Goal: Task Accomplishment & Management: Complete application form

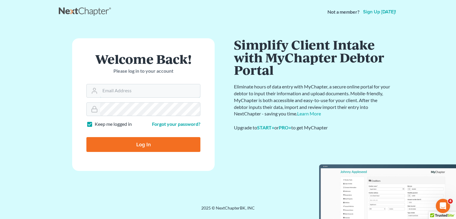
type input "[PERSON_NAME][EMAIL_ADDRESS][DOMAIN_NAME]"
click at [136, 142] on input "Log In" at bounding box center [143, 144] width 114 height 15
type input "Thinking..."
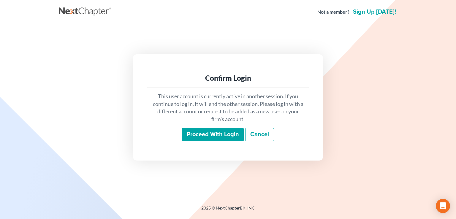
click at [217, 134] on input "Proceed with login" at bounding box center [213, 135] width 62 height 14
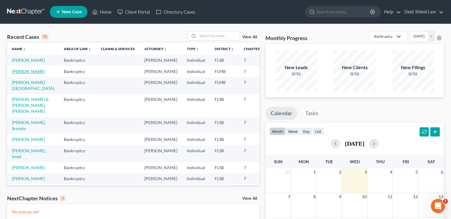
click at [20, 74] on link "[PERSON_NAME]" at bounding box center [28, 71] width 33 height 5
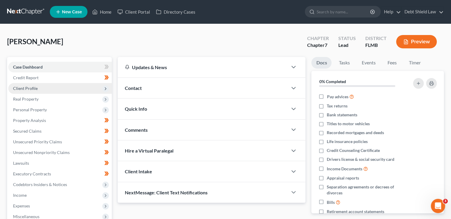
click at [80, 90] on span "Client Profile" at bounding box center [60, 88] width 104 height 11
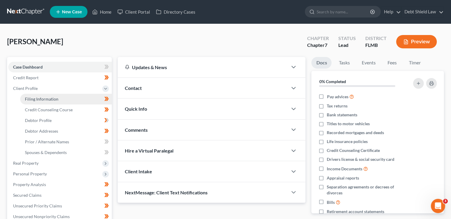
click at [75, 97] on link "Filing Information" at bounding box center [66, 99] width 92 height 11
select select "1"
select select "0"
select select "9"
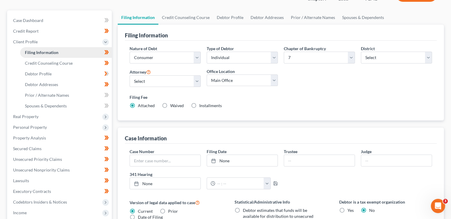
scroll to position [47, 0]
click at [171, 18] on link "Credit Counseling Course" at bounding box center [185, 16] width 55 height 14
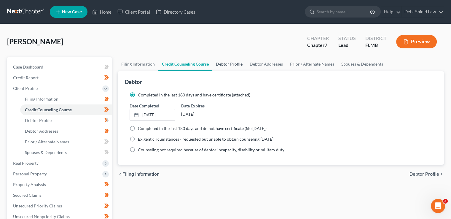
click at [225, 66] on link "Debtor Profile" at bounding box center [229, 64] width 34 height 14
select select "0"
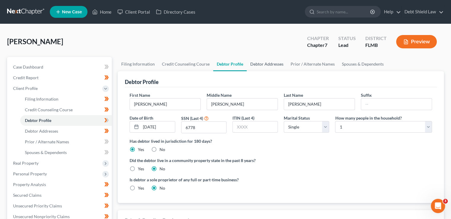
click at [259, 67] on link "Debtor Addresses" at bounding box center [267, 64] width 40 height 14
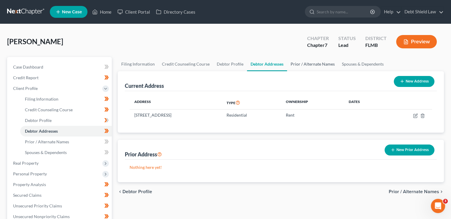
click at [305, 65] on link "Prior / Alternate Names" at bounding box center [312, 64] width 51 height 14
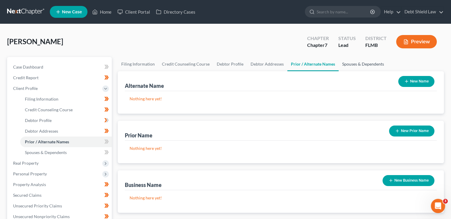
click at [356, 65] on link "Spouses & Dependents" at bounding box center [363, 64] width 49 height 14
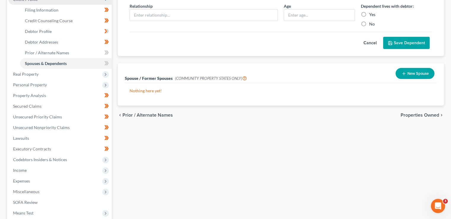
scroll to position [98, 0]
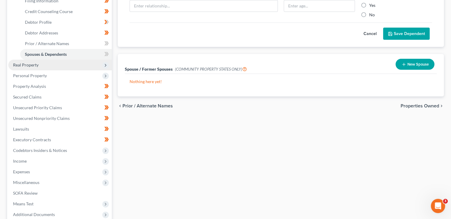
click at [107, 64] on icon at bounding box center [105, 65] width 5 height 5
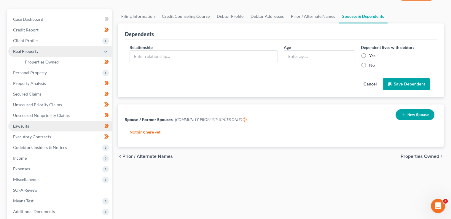
scroll to position [43, 0]
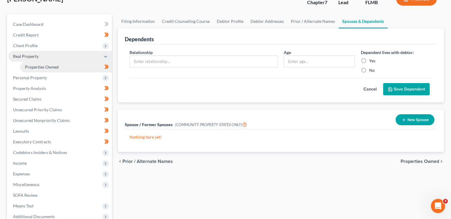
click at [42, 66] on span "Properties Owned" at bounding box center [42, 66] width 34 height 5
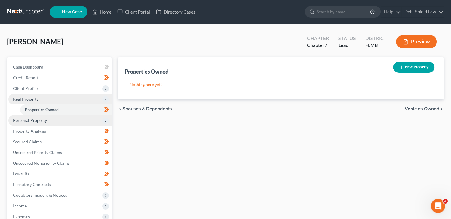
click at [74, 118] on span "Personal Property" at bounding box center [60, 120] width 104 height 11
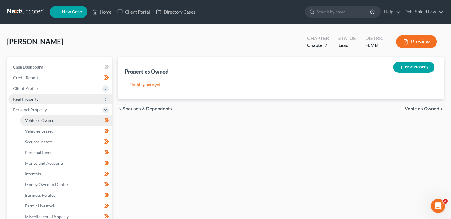
click at [78, 119] on link "Vehicles Owned" at bounding box center [66, 120] width 92 height 11
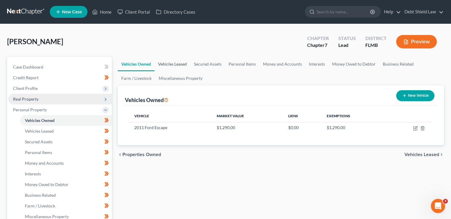
click at [178, 67] on link "Vehicles Leased" at bounding box center [173, 64] width 36 height 14
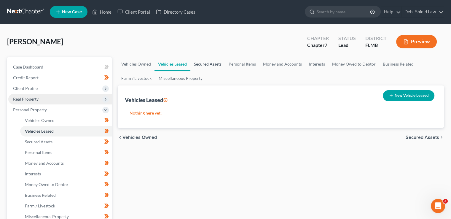
click at [203, 64] on link "Secured Assets" at bounding box center [207, 64] width 35 height 14
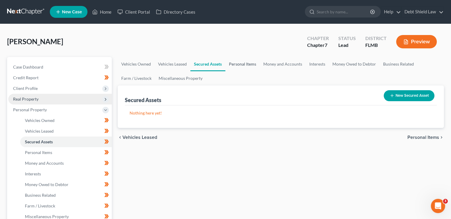
click at [233, 62] on link "Personal Items" at bounding box center [242, 64] width 34 height 14
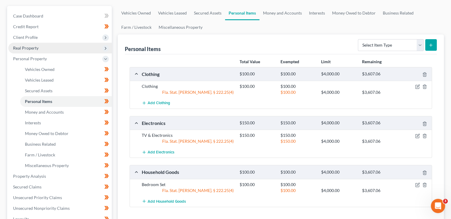
scroll to position [54, 0]
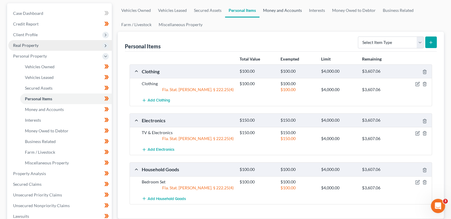
click at [285, 12] on link "Money and Accounts" at bounding box center [283, 10] width 46 height 14
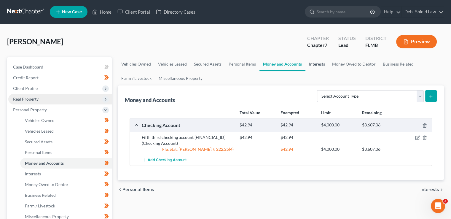
click at [315, 64] on link "Interests" at bounding box center [316, 64] width 23 height 14
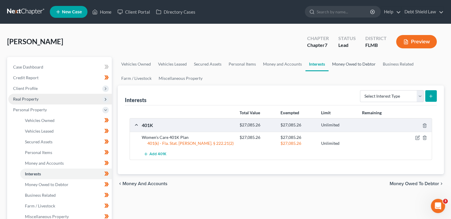
click at [345, 63] on link "Money Owed to Debtor" at bounding box center [354, 64] width 51 height 14
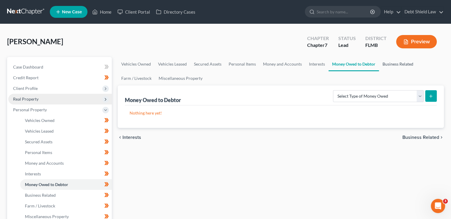
click at [392, 60] on link "Business Related" at bounding box center [398, 64] width 38 height 14
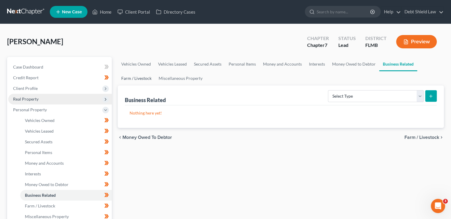
click at [142, 80] on link "Farm / Livestock" at bounding box center [136, 78] width 37 height 14
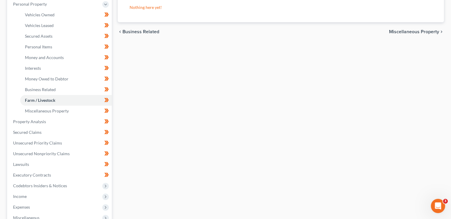
scroll to position [109, 0]
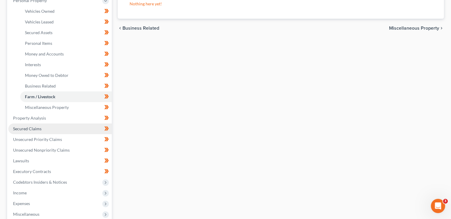
click at [57, 127] on link "Secured Claims" at bounding box center [60, 128] width 104 height 11
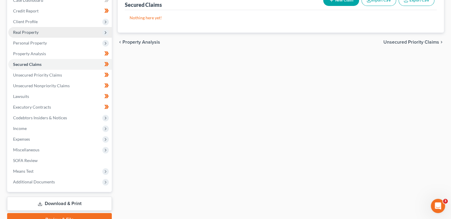
scroll to position [67, 0]
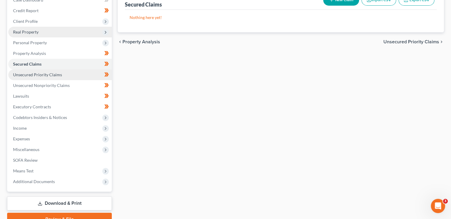
click at [71, 73] on link "Unsecured Priority Claims" at bounding box center [60, 74] width 104 height 11
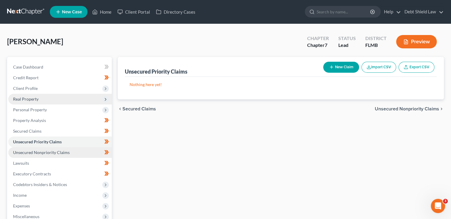
click at [49, 152] on span "Unsecured Nonpriority Claims" at bounding box center [41, 152] width 57 height 5
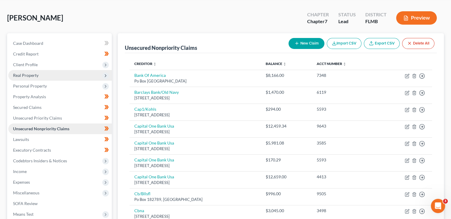
scroll to position [12, 0]
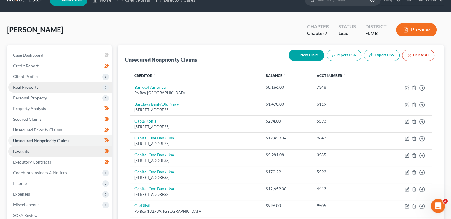
click at [33, 154] on link "Lawsuits" at bounding box center [60, 151] width 104 height 11
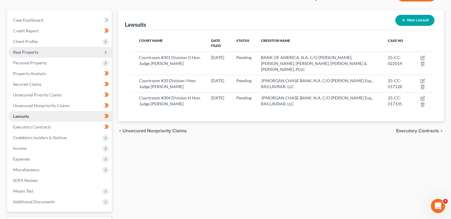
scroll to position [47, 0]
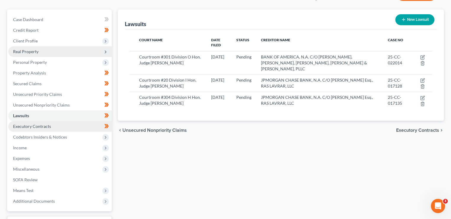
click at [43, 128] on span "Executory Contracts" at bounding box center [32, 126] width 38 height 5
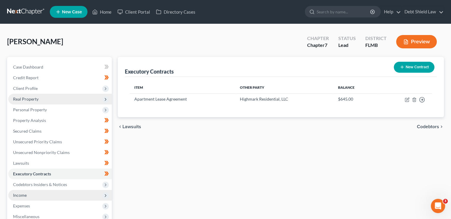
click at [46, 194] on span "Income" at bounding box center [60, 195] width 104 height 11
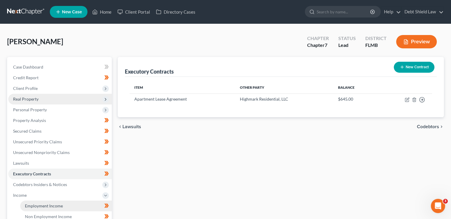
click at [43, 203] on span "Employment Income" at bounding box center [44, 205] width 38 height 5
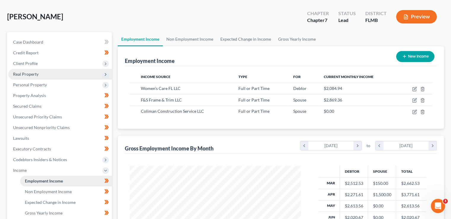
scroll to position [36, 0]
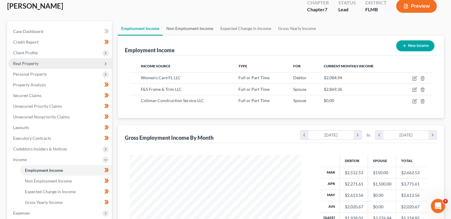
click at [181, 29] on link "Non Employment Income" at bounding box center [190, 28] width 54 height 14
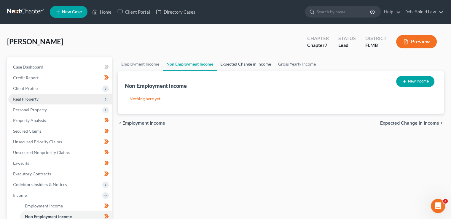
click at [227, 63] on link "Expected Change in Income" at bounding box center [246, 64] width 58 height 14
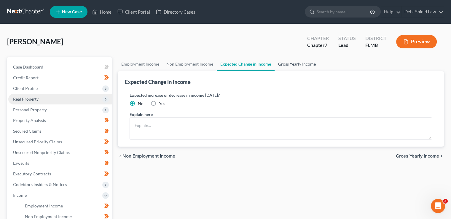
click at [283, 67] on link "Gross Yearly Income" at bounding box center [297, 64] width 45 height 14
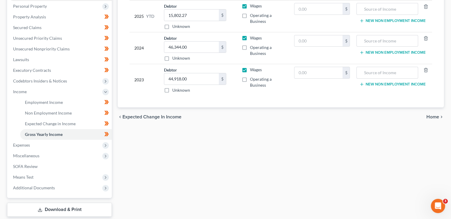
scroll to position [111, 0]
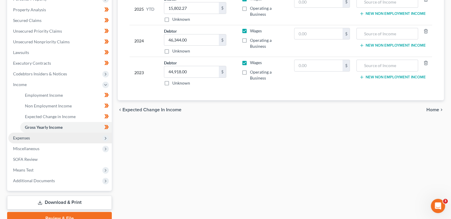
click at [100, 136] on span "Expenses" at bounding box center [60, 138] width 104 height 11
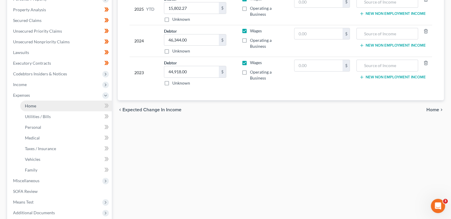
click at [66, 106] on link "Home" at bounding box center [66, 106] width 92 height 11
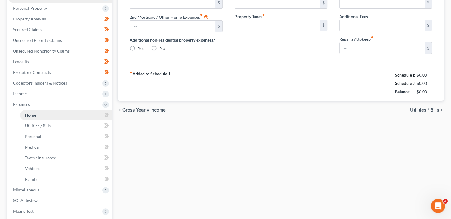
type input "1,396.00"
type input "0.00"
radio input "true"
type input "0.00"
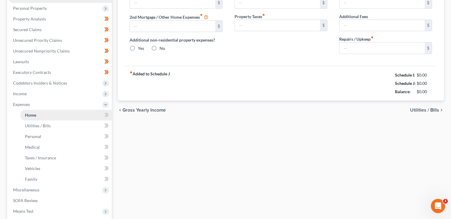
type input "0.00"
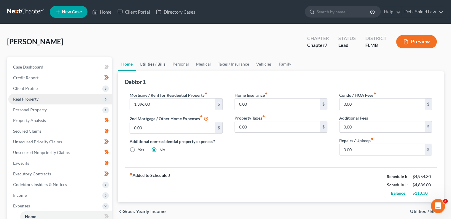
click at [151, 65] on link "Utilities / Bills" at bounding box center [152, 64] width 33 height 14
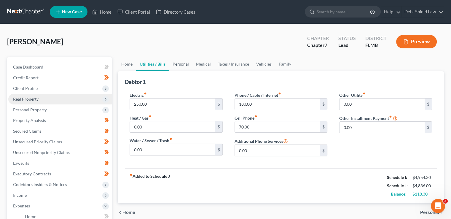
click at [183, 67] on link "Personal" at bounding box center [180, 64] width 23 height 14
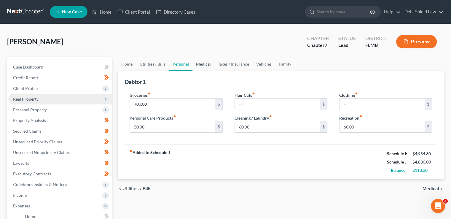
click at [200, 68] on link "Medical" at bounding box center [203, 64] width 22 height 14
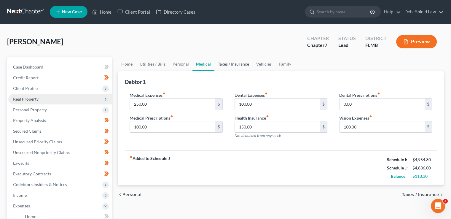
click at [227, 69] on link "Taxes / Insurance" at bounding box center [233, 64] width 38 height 14
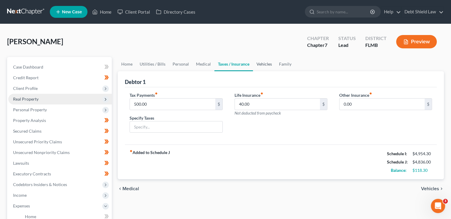
click at [269, 65] on link "Vehicles" at bounding box center [264, 64] width 23 height 14
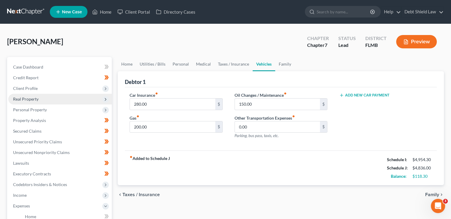
click at [269, 65] on link "Vehicles" at bounding box center [264, 64] width 23 height 14
click at [281, 69] on link "Family" at bounding box center [285, 64] width 20 height 14
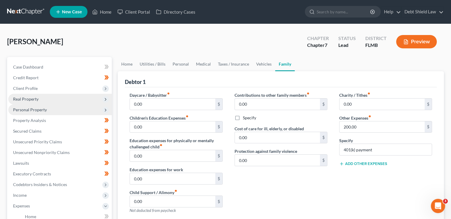
click at [45, 110] on span "Personal Property" at bounding box center [30, 109] width 34 height 5
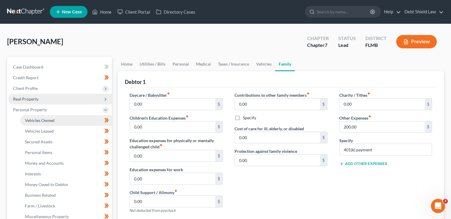
click at [47, 119] on span "Vehicles Owned" at bounding box center [40, 120] width 30 height 5
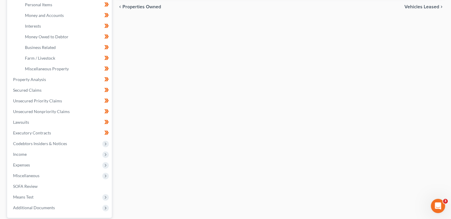
scroll to position [149, 0]
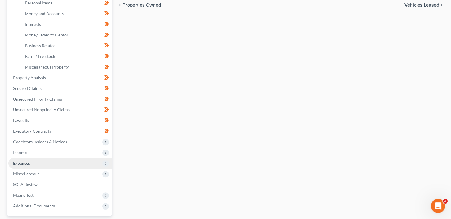
click at [48, 163] on span "Expenses" at bounding box center [60, 163] width 104 height 11
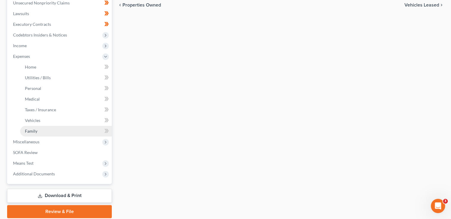
click at [46, 128] on link "Family" at bounding box center [66, 131] width 92 height 11
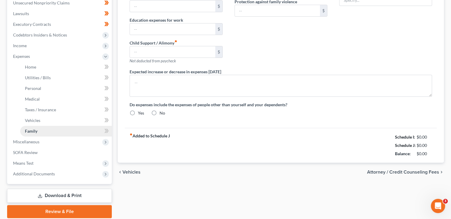
type input "0.00"
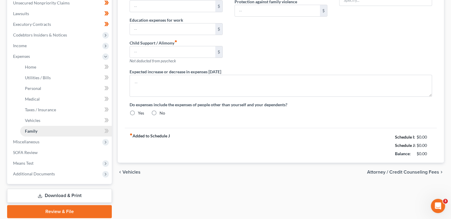
type input "0.00"
type input "200.00"
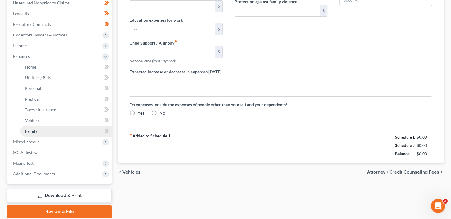
type input "401(k) payment"
radio input "true"
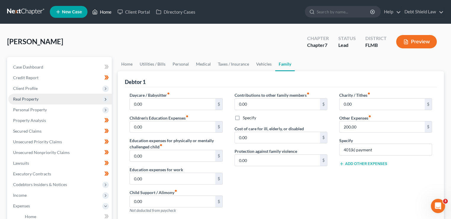
click at [107, 9] on link "Home" at bounding box center [101, 12] width 25 height 11
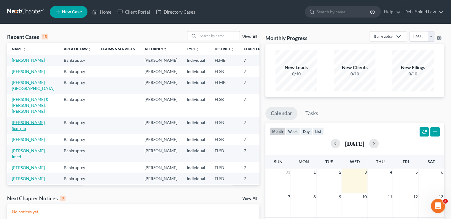
click at [14, 131] on link "[PERSON_NAME], Scorpio" at bounding box center [29, 125] width 34 height 11
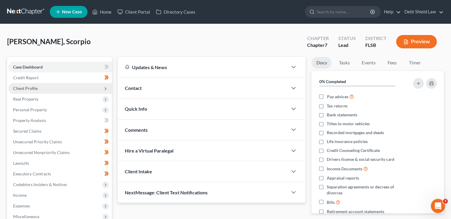
click at [101, 87] on span "Client Profile" at bounding box center [60, 88] width 104 height 11
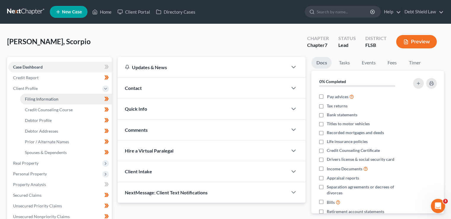
click at [87, 98] on link "Filing Information" at bounding box center [66, 99] width 92 height 11
select select "1"
select select "0"
select select "17"
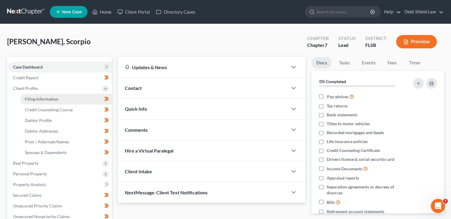
select select "0"
select select "9"
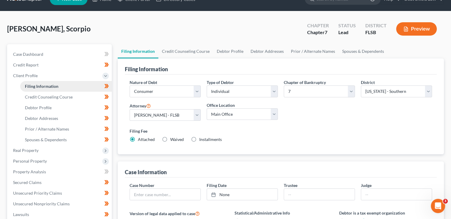
scroll to position [11, 0]
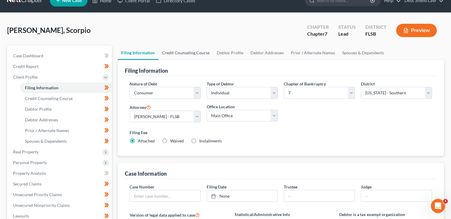
click at [195, 53] on link "Credit Counseling Course" at bounding box center [185, 53] width 55 height 14
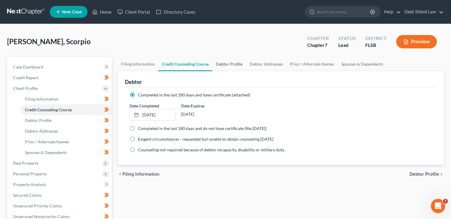
click at [229, 63] on link "Debtor Profile" at bounding box center [229, 64] width 34 height 14
select select "3"
select select "4"
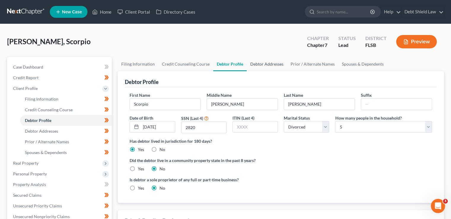
click at [266, 64] on link "Debtor Addresses" at bounding box center [267, 64] width 40 height 14
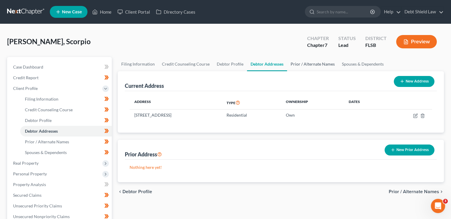
click at [313, 66] on link "Prior / Alternate Names" at bounding box center [312, 64] width 51 height 14
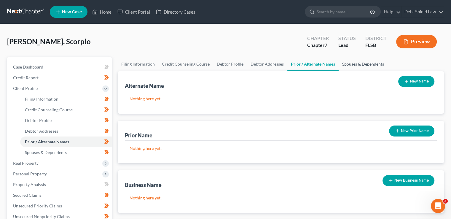
click at [359, 64] on link "Spouses & Dependents" at bounding box center [363, 64] width 49 height 14
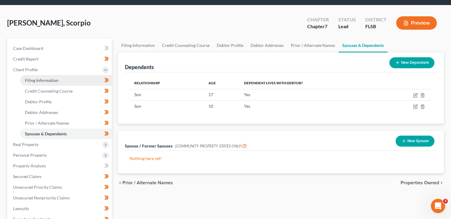
scroll to position [35, 0]
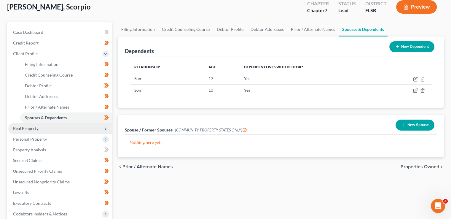
click at [88, 127] on span "Real Property" at bounding box center [60, 128] width 104 height 11
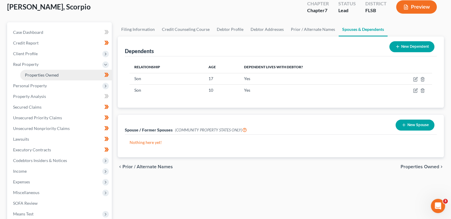
click at [76, 77] on link "Properties Owned" at bounding box center [66, 75] width 92 height 11
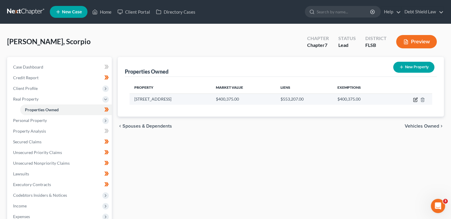
click at [415, 100] on icon "button" at bounding box center [415, 99] width 5 height 5
select select "9"
select select "3"
select select "0"
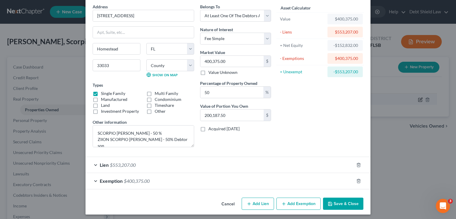
scroll to position [26, 0]
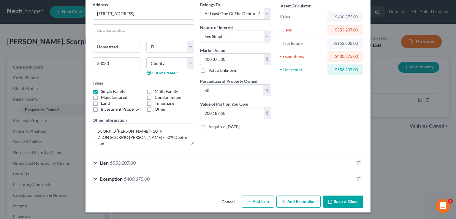
click at [261, 161] on div "Lien $553,207.00" at bounding box center [219, 163] width 268 height 16
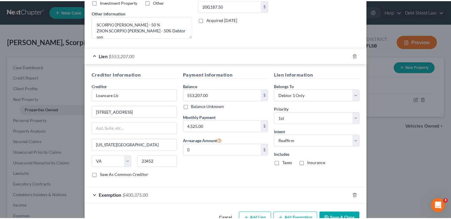
scroll to position [149, 0]
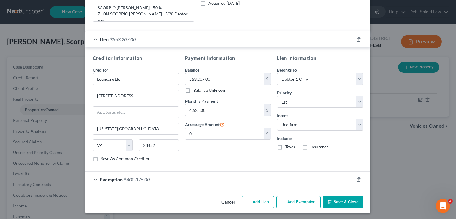
click at [337, 205] on button "Save & Close" at bounding box center [343, 202] width 40 height 12
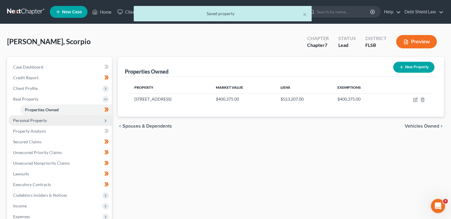
click at [107, 119] on icon at bounding box center [105, 120] width 5 height 5
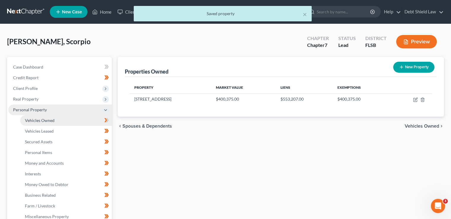
click at [82, 120] on link "Vehicles Owned" at bounding box center [66, 120] width 92 height 11
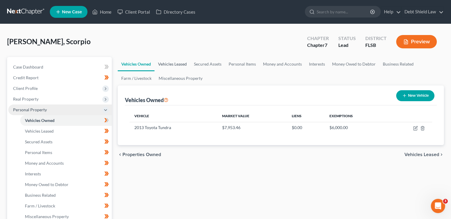
click at [174, 63] on link "Vehicles Leased" at bounding box center [173, 64] width 36 height 14
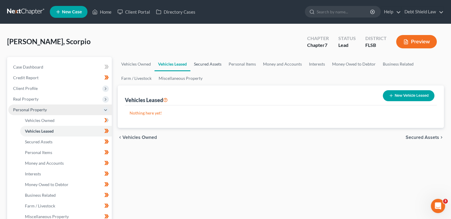
click at [207, 65] on link "Secured Assets" at bounding box center [207, 64] width 35 height 14
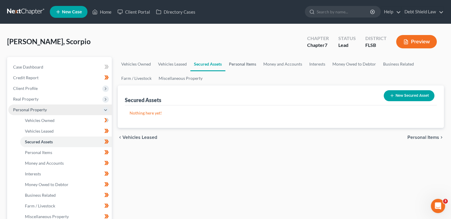
click at [246, 64] on link "Personal Items" at bounding box center [242, 64] width 34 height 14
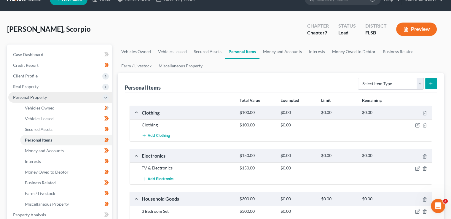
scroll to position [7, 0]
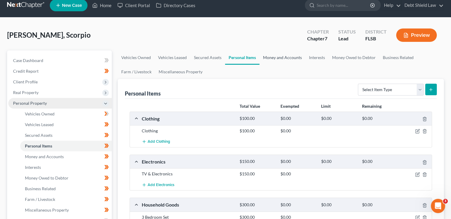
click at [284, 58] on link "Money and Accounts" at bounding box center [283, 57] width 46 height 14
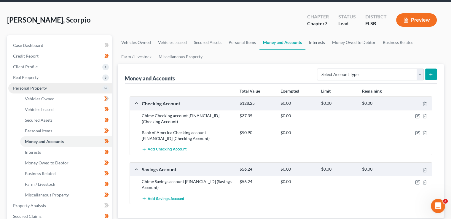
click at [320, 41] on link "Interests" at bounding box center [316, 42] width 23 height 14
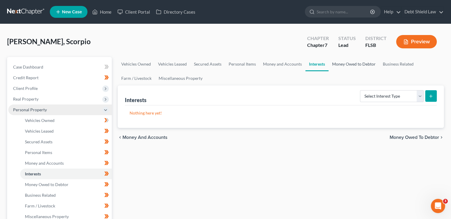
click at [353, 66] on link "Money Owed to Debtor" at bounding box center [354, 64] width 51 height 14
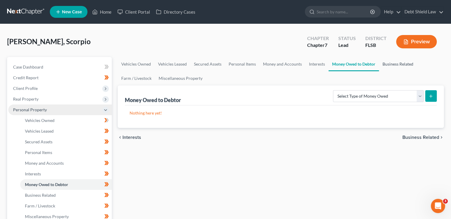
click at [396, 64] on link "Business Related" at bounding box center [398, 64] width 38 height 14
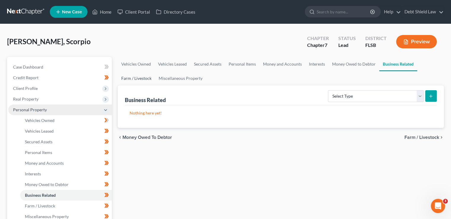
click at [148, 79] on link "Farm / Livestock" at bounding box center [136, 78] width 37 height 14
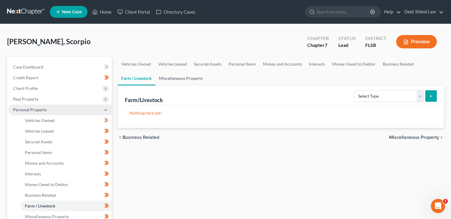
click at [186, 78] on link "Miscellaneous Property" at bounding box center [180, 78] width 51 height 14
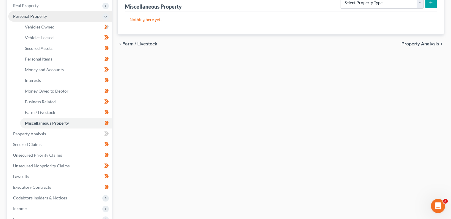
scroll to position [94, 0]
click at [75, 133] on link "Property Analysis" at bounding box center [60, 133] width 104 height 11
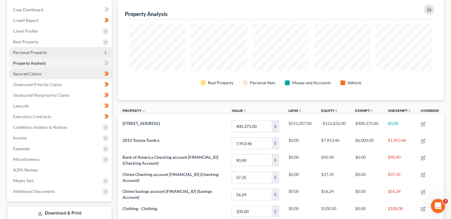
click at [76, 74] on link "Secured Claims" at bounding box center [60, 74] width 104 height 11
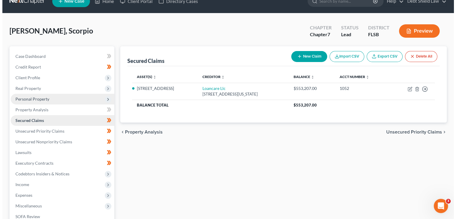
scroll to position [15, 0]
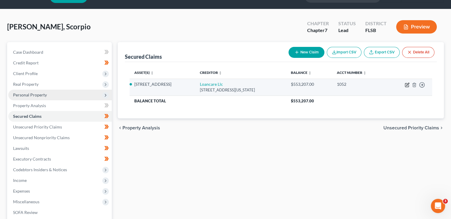
click at [407, 83] on icon "button" at bounding box center [407, 84] width 5 height 5
select select "48"
select select "2"
select select "0"
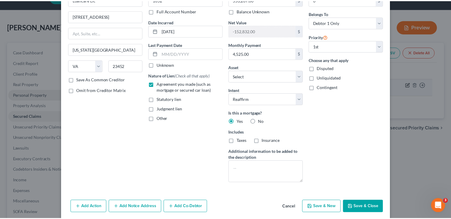
scroll to position [47, 0]
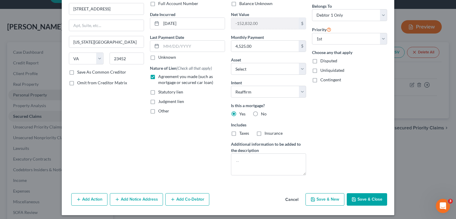
click at [371, 199] on button "Save & Close" at bounding box center [366, 199] width 40 height 12
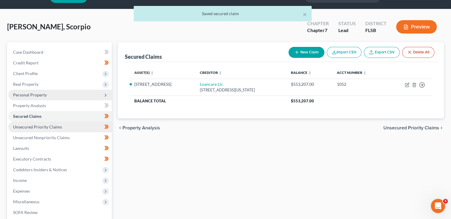
click at [72, 127] on link "Unsecured Priority Claims" at bounding box center [60, 127] width 104 height 11
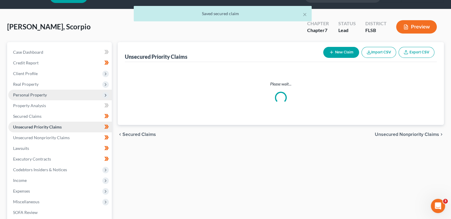
scroll to position [2, 0]
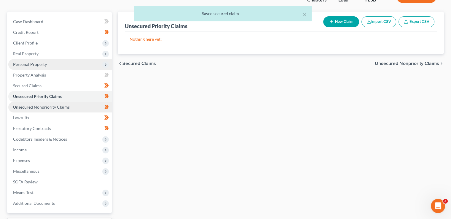
click at [69, 106] on link "Unsecured Nonpriority Claims" at bounding box center [60, 107] width 104 height 11
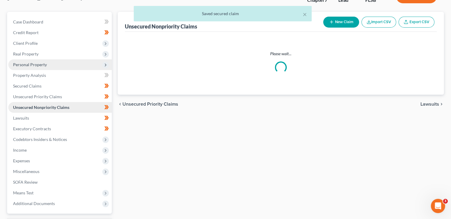
scroll to position [22, 0]
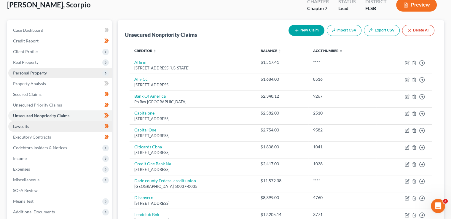
click at [66, 128] on link "Lawsuits" at bounding box center [60, 126] width 104 height 11
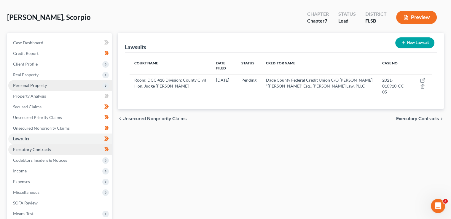
click at [65, 149] on link "Executory Contracts" at bounding box center [60, 149] width 104 height 11
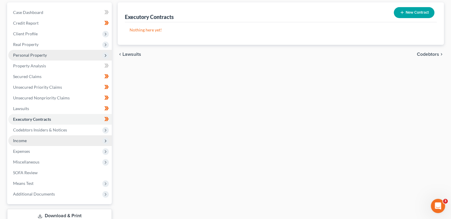
click at [96, 140] on span "Income" at bounding box center [60, 140] width 104 height 11
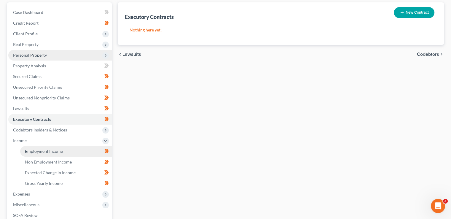
click at [55, 152] on span "Employment Income" at bounding box center [44, 151] width 38 height 5
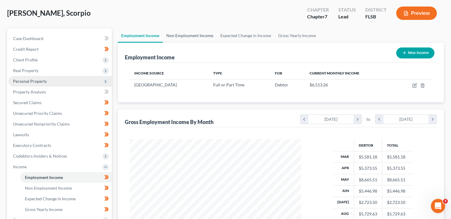
click at [200, 34] on link "Non Employment Income" at bounding box center [190, 35] width 54 height 14
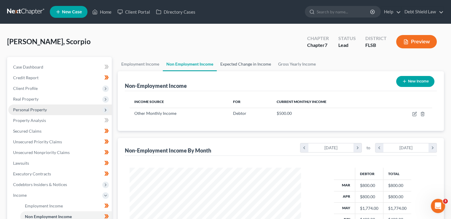
click at [248, 67] on link "Expected Change in Income" at bounding box center [246, 64] width 58 height 14
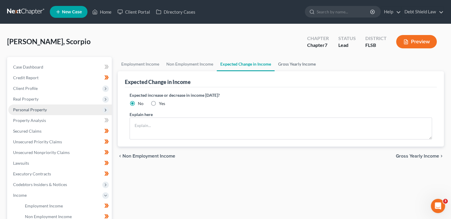
click at [294, 61] on link "Gross Yearly Income" at bounding box center [297, 64] width 45 height 14
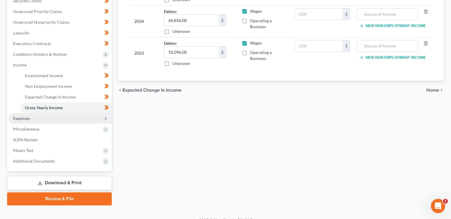
click at [108, 115] on span "Expenses" at bounding box center [60, 118] width 104 height 11
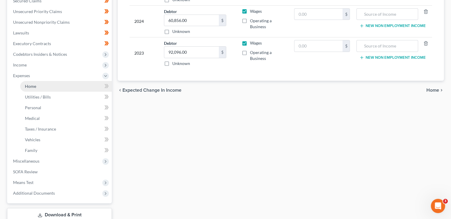
click at [71, 85] on link "Home" at bounding box center [66, 86] width 92 height 11
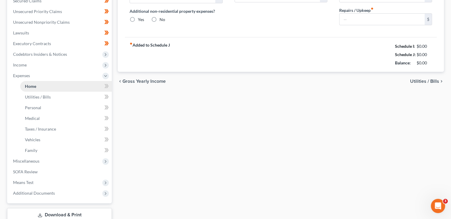
type input "4,525.00"
type input "0.00"
radio input "true"
type input "300.00"
type input "561.00"
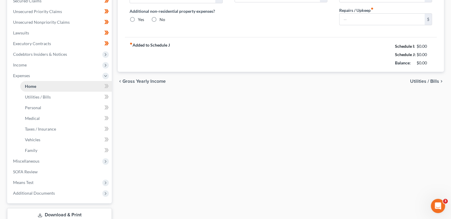
type input "0.00"
type input "50.00"
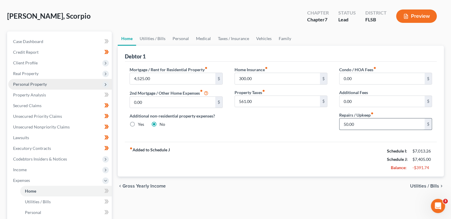
click at [369, 121] on input "50.00" at bounding box center [382, 123] width 85 height 11
click at [152, 34] on link "Utilities / Bills" at bounding box center [152, 38] width 33 height 14
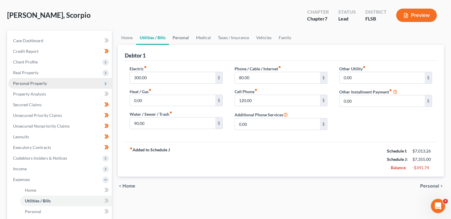
click at [183, 36] on link "Personal" at bounding box center [180, 38] width 23 height 14
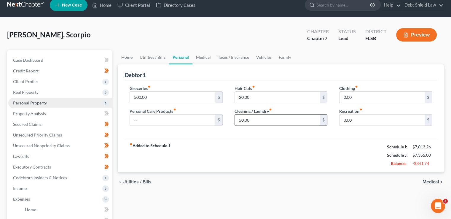
click at [261, 120] on input "50.00" at bounding box center [277, 119] width 85 height 11
click at [257, 94] on input "20.00" at bounding box center [277, 97] width 85 height 11
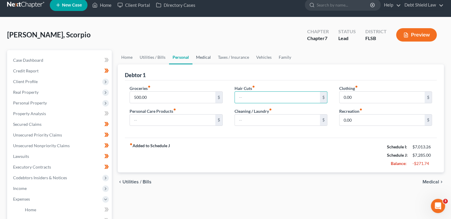
click at [203, 55] on link "Medical" at bounding box center [203, 57] width 22 height 14
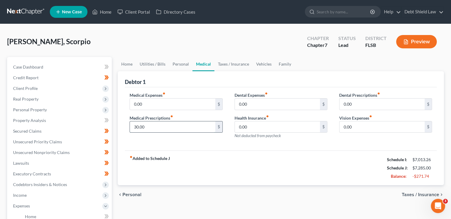
click at [165, 126] on input "30.00" at bounding box center [172, 126] width 85 height 11
click at [233, 65] on link "Taxes / Insurance" at bounding box center [233, 64] width 38 height 14
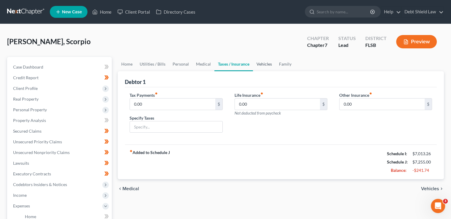
click at [263, 64] on link "Vehicles" at bounding box center [264, 64] width 23 height 14
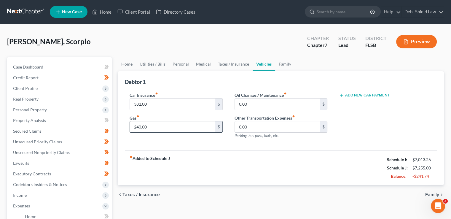
click at [153, 128] on input "240.00" at bounding box center [172, 126] width 85 height 11
type input "160.00"
click at [279, 63] on link "Family" at bounding box center [285, 64] width 20 height 14
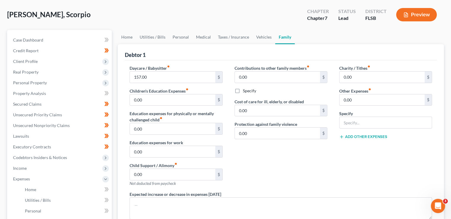
scroll to position [25, 0]
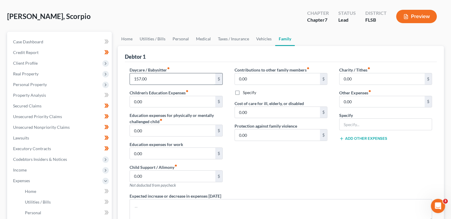
click at [157, 75] on input "157.00" at bounding box center [172, 78] width 85 height 11
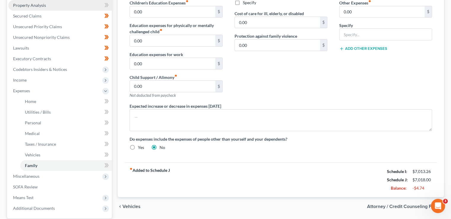
scroll to position [0, 0]
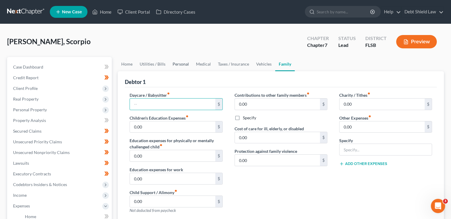
click at [177, 65] on link "Personal" at bounding box center [180, 64] width 23 height 14
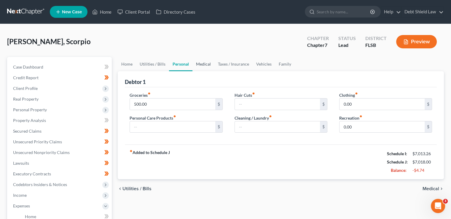
click at [205, 65] on link "Medical" at bounding box center [203, 64] width 22 height 14
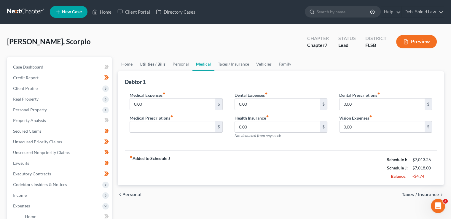
click at [153, 65] on link "Utilities / Bills" at bounding box center [152, 64] width 33 height 14
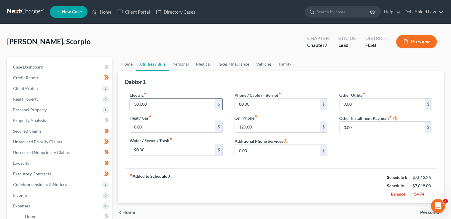
click at [138, 103] on input "300.00" at bounding box center [172, 103] width 85 height 11
type input "270.00"
click at [151, 148] on input "90.00" at bounding box center [172, 149] width 85 height 11
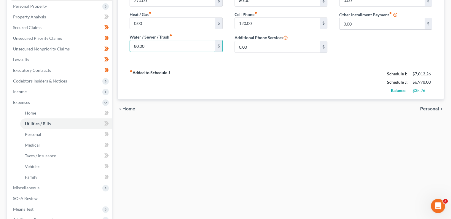
scroll to position [112, 0]
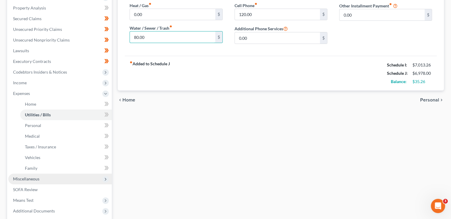
type input "80.00"
click at [57, 181] on span "Miscellaneous" at bounding box center [60, 179] width 104 height 11
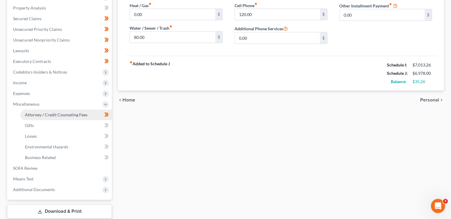
click at [53, 110] on link "Attorney / Credit Counseling Fees" at bounding box center [66, 114] width 92 height 11
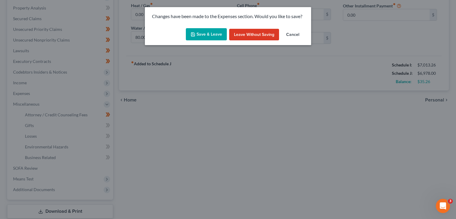
click at [206, 32] on button "Save & Leave" at bounding box center [206, 34] width 41 height 12
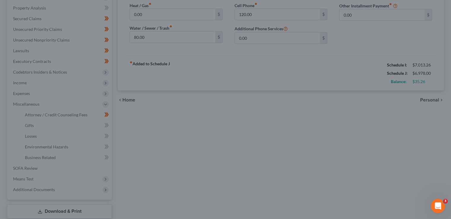
select select "2"
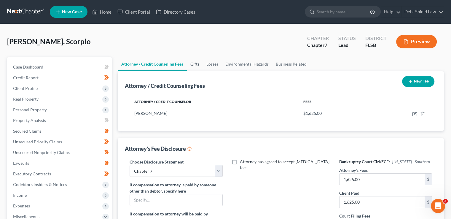
click at [194, 62] on link "Gifts" at bounding box center [195, 64] width 16 height 14
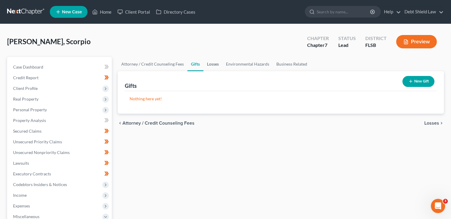
click at [216, 64] on link "Losses" at bounding box center [212, 64] width 19 height 14
click at [247, 63] on link "Environmental Hazards" at bounding box center [247, 64] width 50 height 14
